Goal: Task Accomplishment & Management: Use online tool/utility

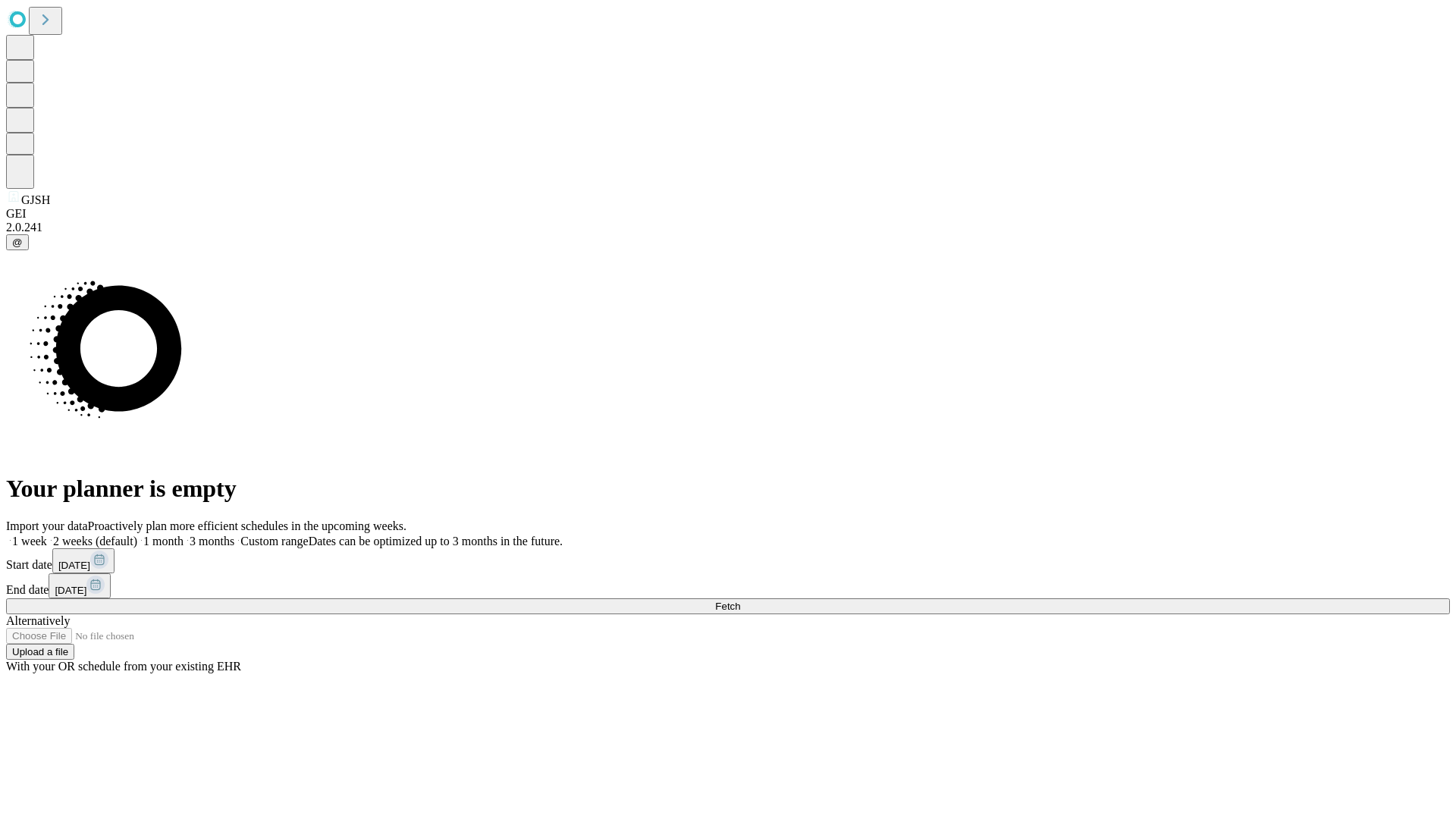
click at [740, 600] on span "Fetch" at bounding box center [728, 606] width 25 height 12
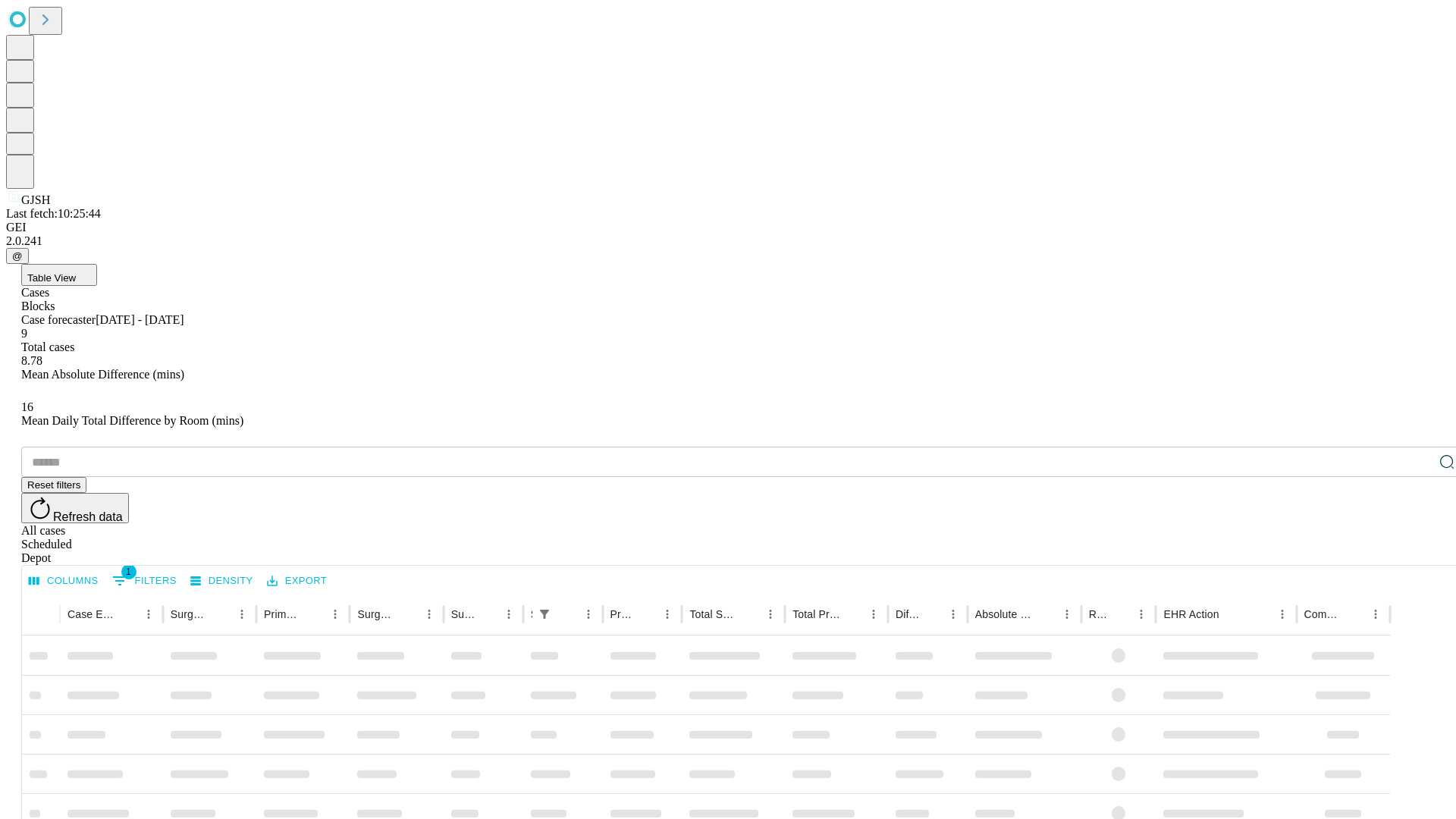
click at [1416, 551] on div "Depot" at bounding box center [742, 558] width 1443 height 14
